Goal: Navigation & Orientation: Find specific page/section

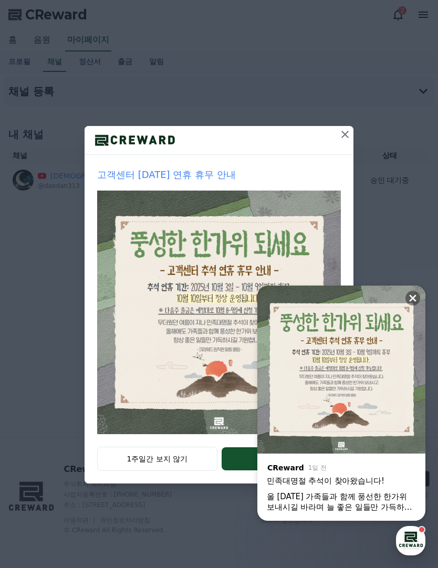
click at [344, 129] on icon at bounding box center [345, 134] width 13 height 13
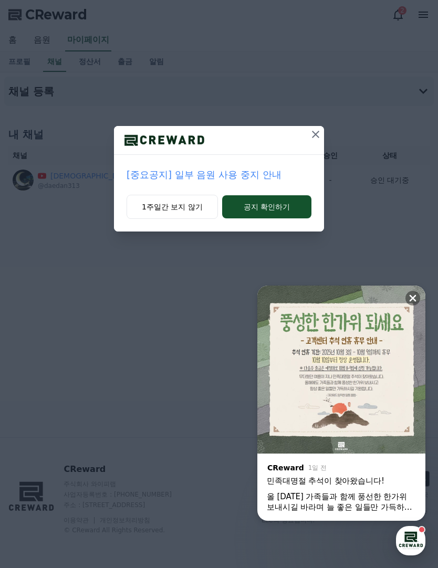
click at [314, 127] on button at bounding box center [315, 134] width 17 height 17
click at [309, 120] on div "[정산] 9월 4주차 매주정산 출금 신청 안내 1주일간 보지 않기 공지 확인하기" at bounding box center [219, 124] width 438 height 248
click at [313, 135] on icon at bounding box center [315, 134] width 13 height 13
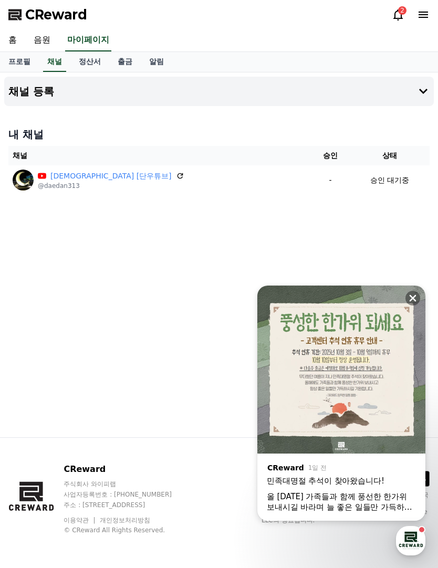
click at [414, 293] on icon at bounding box center [412, 298] width 10 height 10
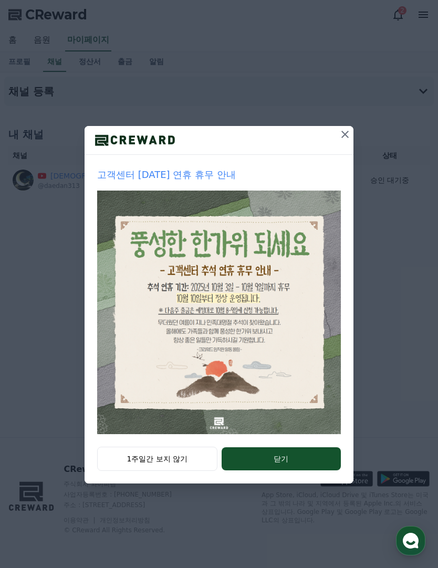
click at [346, 133] on icon at bounding box center [344, 134] width 7 height 7
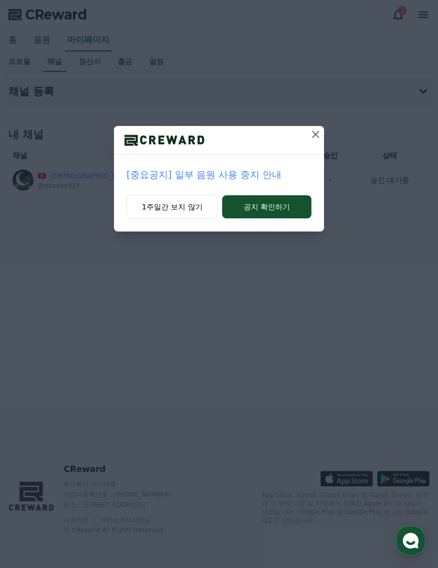
click at [315, 133] on icon at bounding box center [315, 134] width 13 height 13
click at [319, 128] on icon at bounding box center [315, 134] width 13 height 13
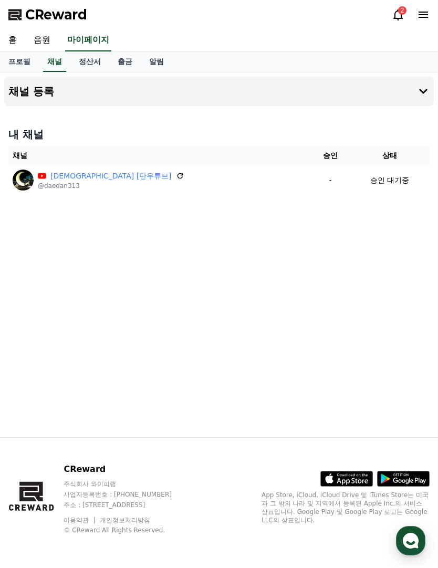
click at [176, 177] on icon at bounding box center [180, 176] width 8 height 8
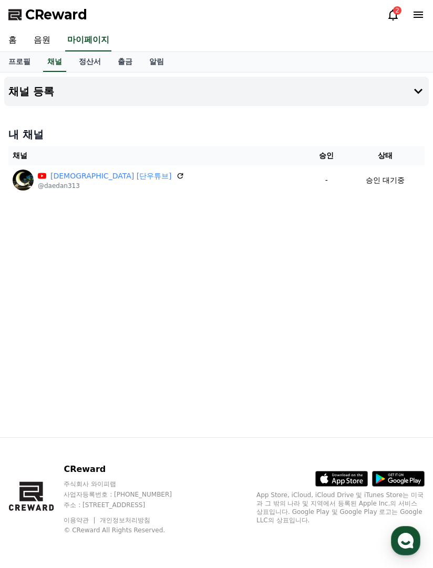
click at [176, 173] on icon at bounding box center [180, 176] width 8 height 8
click at [393, 14] on icon at bounding box center [392, 14] width 13 height 13
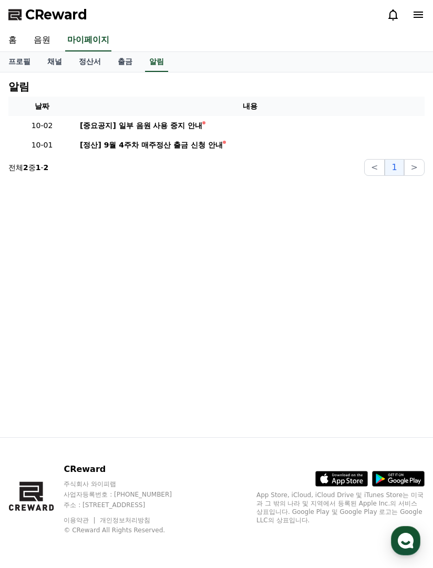
click at [309, 372] on div "알림 날짜 내용 10-02 [중요공지] 일부 음원 사용 중지 안내 10-01 [정산] 9월 4주차 매주정산 출금 신청 안내 전체 2 중 1 -…" at bounding box center [216, 254] width 433 height 365
click at [390, 14] on icon at bounding box center [392, 14] width 9 height 11
click at [298, 324] on div "알림 날짜 내용 10-02 [중요공지] 일부 음원 사용 중지 안내 10-01 [정산] 9월 4주차 매주정산 출금 신청 안내 전체 2 중 1 -…" at bounding box center [216, 254] width 433 height 365
click at [14, 44] on link "홈" at bounding box center [12, 40] width 25 height 22
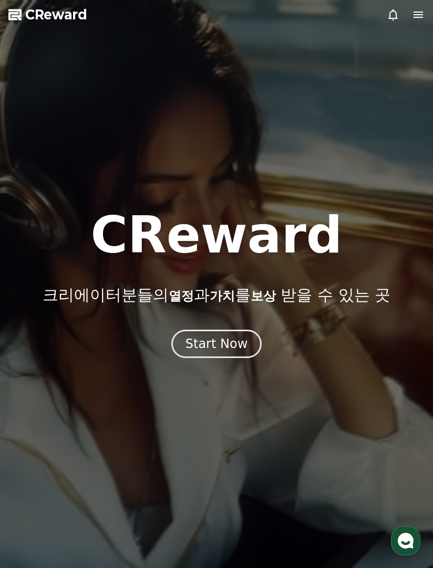
click at [420, 10] on icon at bounding box center [418, 14] width 13 height 13
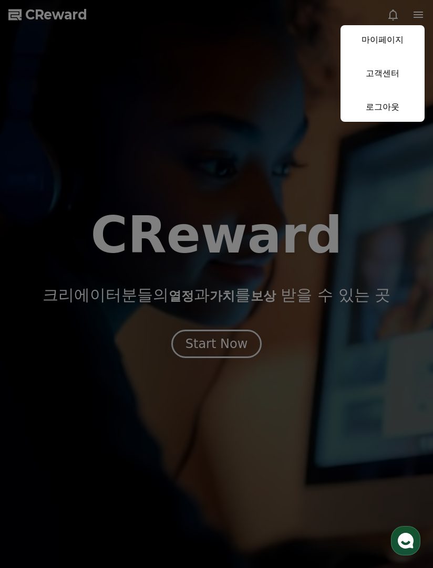
click at [219, 143] on button "close" at bounding box center [216, 284] width 433 height 568
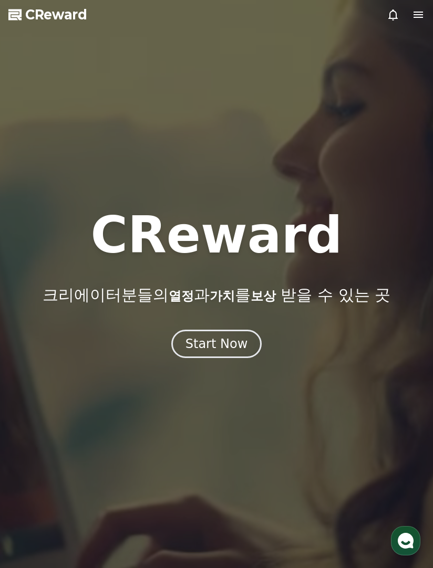
click at [414, 13] on icon at bounding box center [417, 15] width 9 height 6
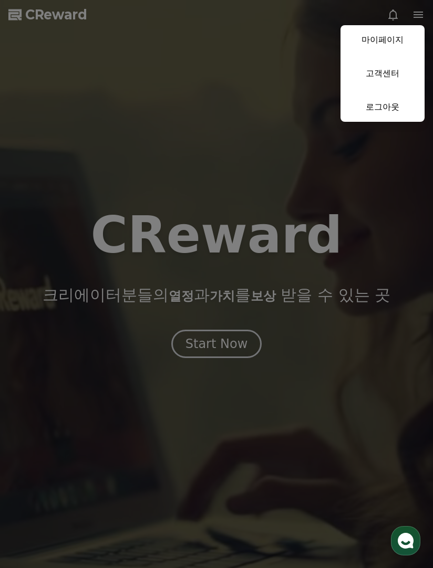
click at [395, 46] on link "마이페이지" at bounding box center [382, 39] width 84 height 29
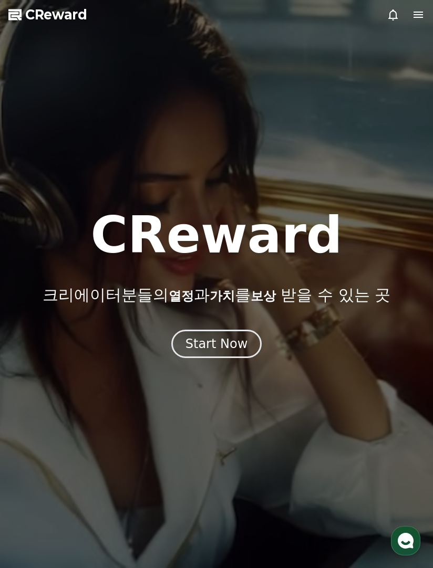
select select "**********"
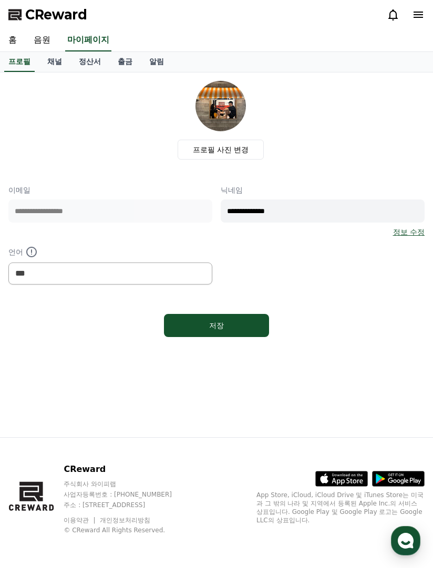
click at [52, 64] on link "채널" at bounding box center [54, 62] width 31 height 20
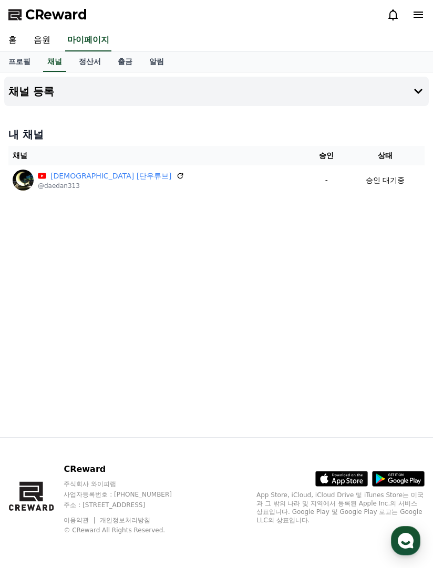
click at [354, 372] on div "채널 등록 내 채널 채널 승인 상태 대단부자 [단우튜브] @daedan313 - 승인 대기중" at bounding box center [216, 254] width 433 height 365
